Goal: Transaction & Acquisition: Subscribe to service/newsletter

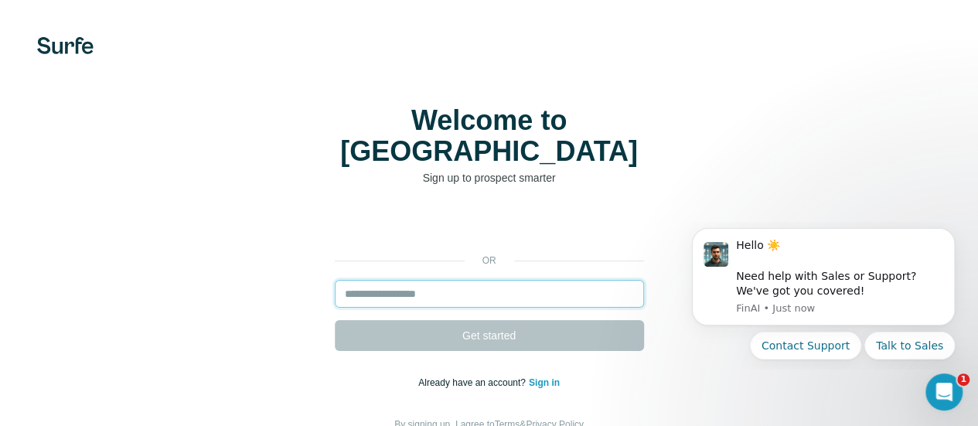
drag, startPoint x: 0, startPoint y: 0, endPoint x: 216, endPoint y: 275, distance: 349.1
click at [335, 280] on input "email" at bounding box center [489, 294] width 309 height 28
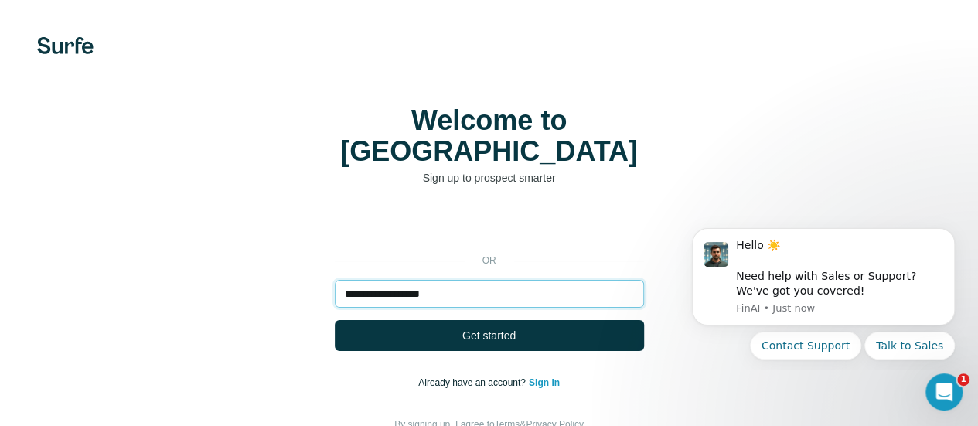
type input "**********"
click at [335, 320] on button "Get started" at bounding box center [489, 335] width 309 height 31
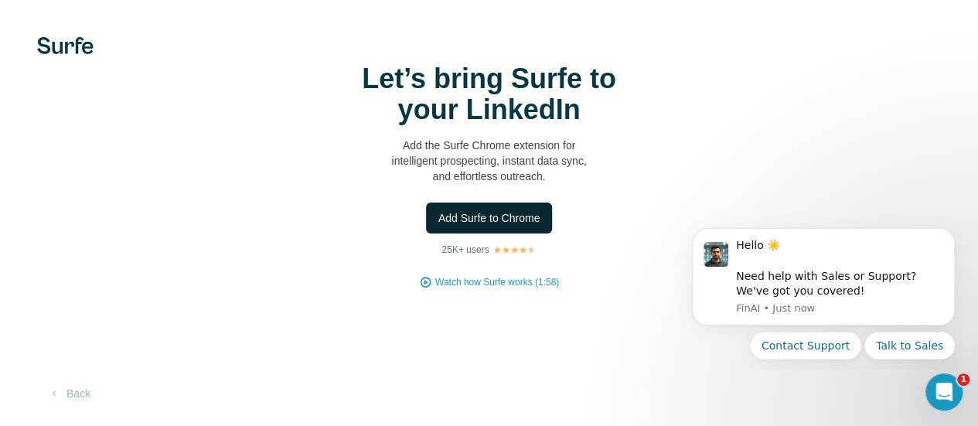
click at [426, 234] on button "Add Surfe to Chrome" at bounding box center [489, 218] width 127 height 31
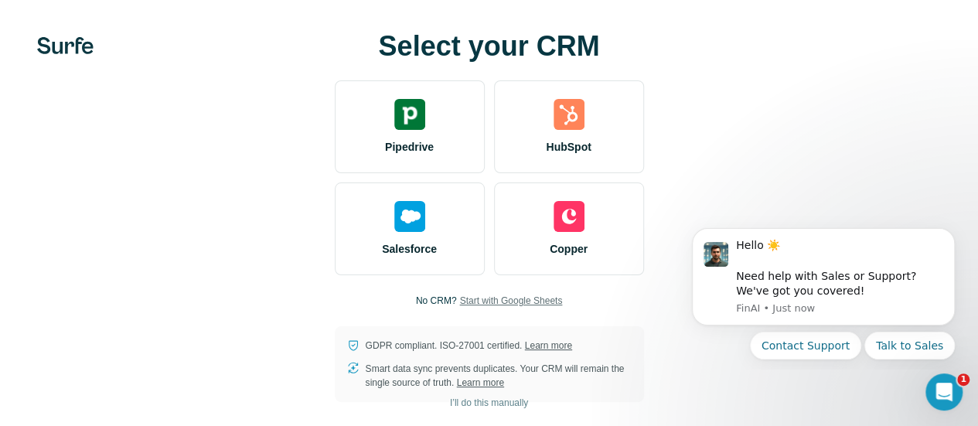
click at [459, 308] on span "Start with Google Sheets" at bounding box center [510, 301] width 103 height 14
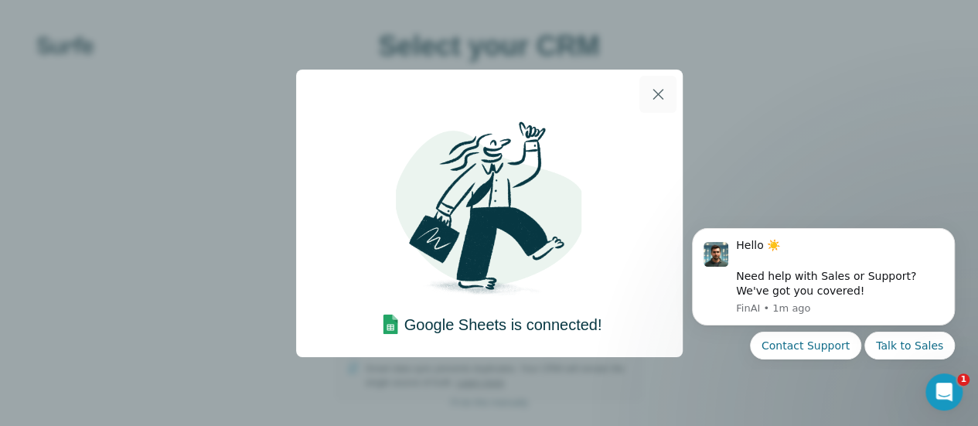
click at [662, 102] on icon "button" at bounding box center [658, 94] width 19 height 19
